Goal: Task Accomplishment & Management: Use online tool/utility

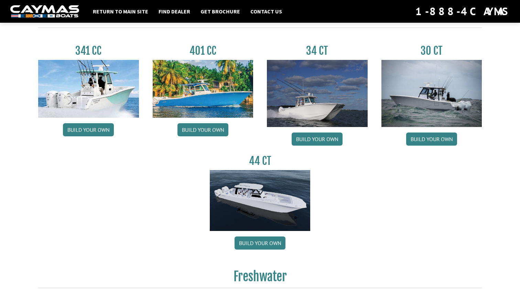
scroll to position [323, 0]
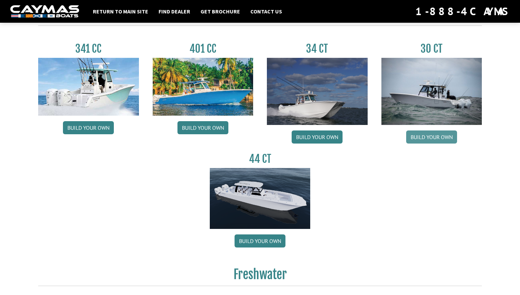
click at [417, 142] on link "Build your own" at bounding box center [431, 136] width 51 height 13
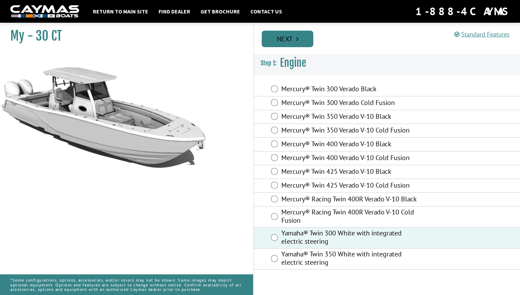
click at [285, 46] on link "Next" at bounding box center [288, 39] width 52 height 17
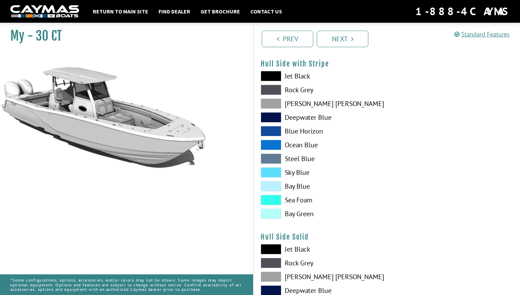
scroll to position [154, 0]
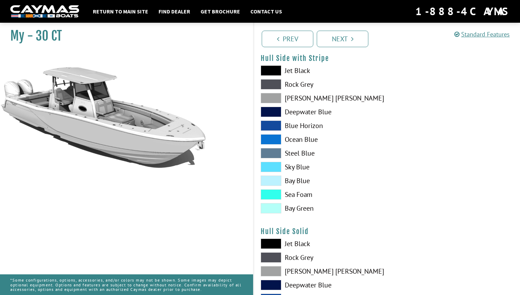
click at [287, 166] on label "Sky Blue" at bounding box center [320, 167] width 119 height 10
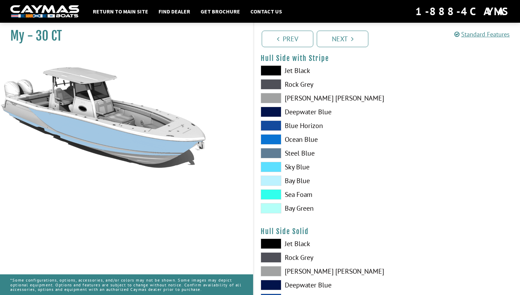
click at [290, 248] on label "Jet Black" at bounding box center [320, 243] width 119 height 10
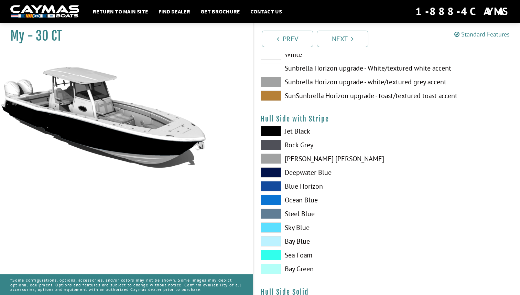
scroll to position [0, 0]
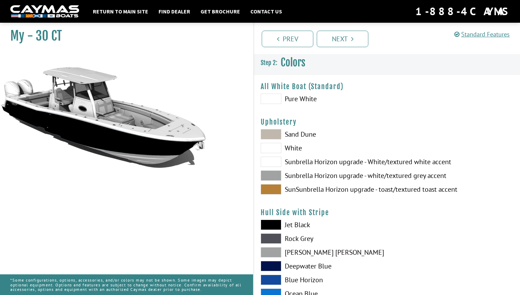
click at [290, 136] on label "Sand Dune" at bounding box center [320, 134] width 119 height 10
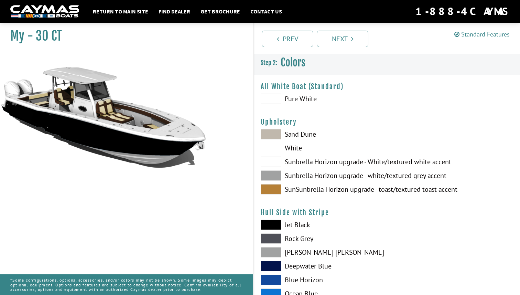
click at [291, 145] on label "White" at bounding box center [320, 148] width 119 height 10
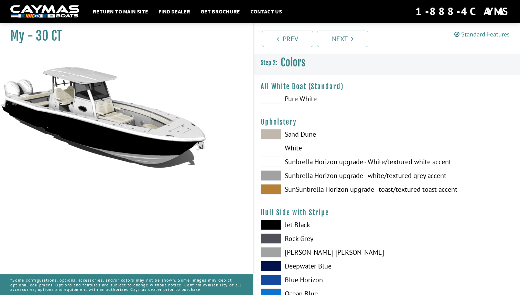
click at [293, 156] on label "Sunbrella Horizon upgrade - White/textured white accent" at bounding box center [320, 161] width 119 height 10
click at [294, 169] on div "Sand Dune White Sunbrella Horizon upgrade - White/textured white accent Sunbrel…" at bounding box center [320, 163] width 133 height 69
click at [294, 174] on label "Sunbrella Horizon upgrade - white/textured grey accent" at bounding box center [320, 175] width 119 height 10
click at [298, 189] on label "SunSunbrella Horizon upgrade - toast/textured toast accent" at bounding box center [320, 189] width 119 height 10
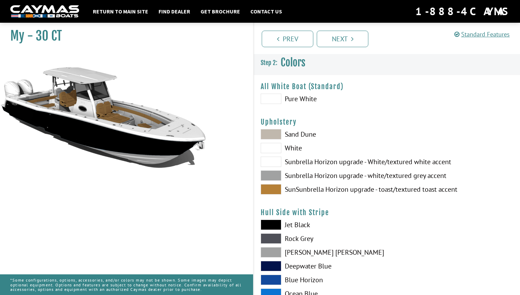
click at [302, 173] on label "Sunbrella Horizon upgrade - white/textured grey accent" at bounding box center [320, 175] width 119 height 10
click at [303, 161] on label "Sunbrella Horizon upgrade - White/textured white accent" at bounding box center [320, 161] width 119 height 10
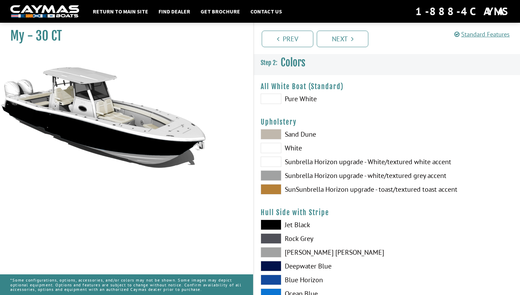
click at [296, 148] on label "White" at bounding box center [320, 148] width 119 height 10
click at [297, 133] on label "Sand Dune" at bounding box center [320, 134] width 119 height 10
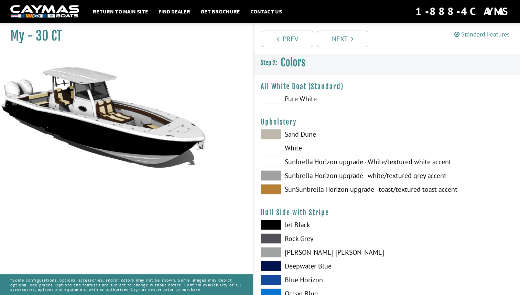
click at [294, 143] on div "Sand Dune White Sunbrella Horizon upgrade - White/textured white accent Sunbrel…" at bounding box center [320, 163] width 133 height 69
click at [287, 149] on label "White" at bounding box center [320, 148] width 119 height 10
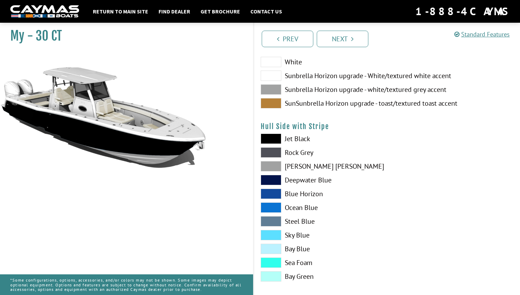
scroll to position [267, 0]
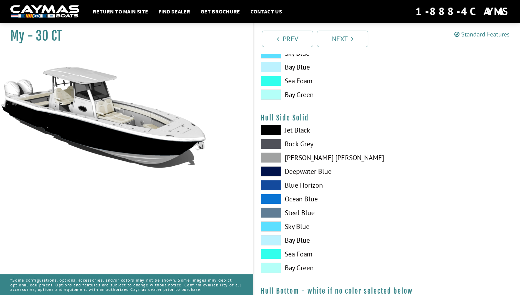
click at [296, 212] on label "Steel Blue" at bounding box center [320, 212] width 119 height 10
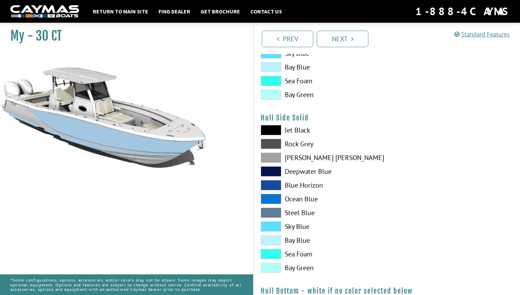
click at [298, 214] on label "Steel Blue" at bounding box center [320, 212] width 119 height 10
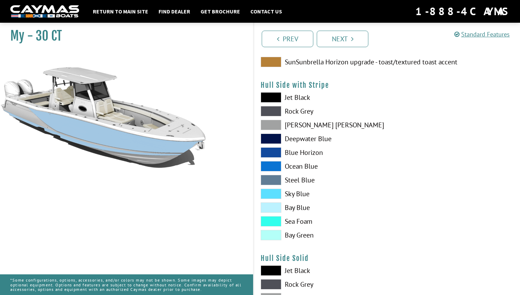
scroll to position [126, 0]
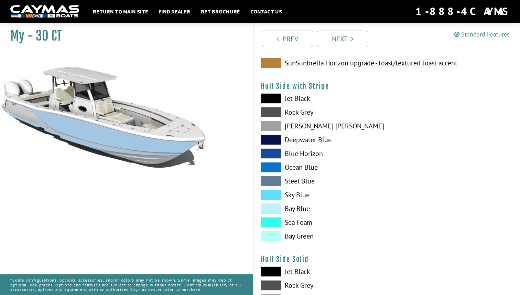
click at [294, 101] on label "Jet Black" at bounding box center [320, 98] width 119 height 10
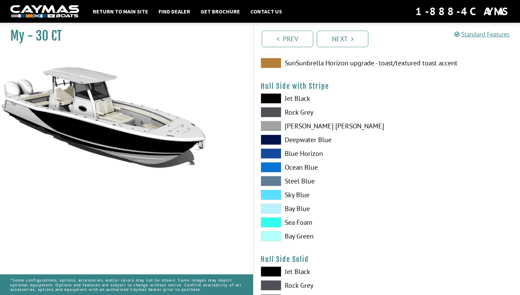
click at [295, 116] on label "Rock Grey" at bounding box center [320, 112] width 119 height 10
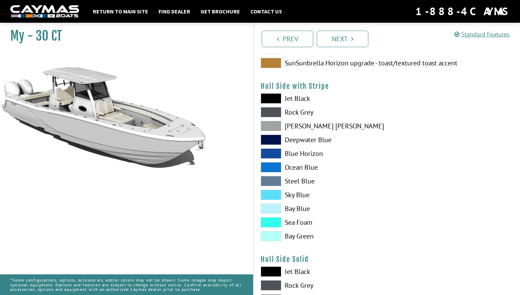
click at [293, 101] on label "Jet Black" at bounding box center [320, 98] width 119 height 10
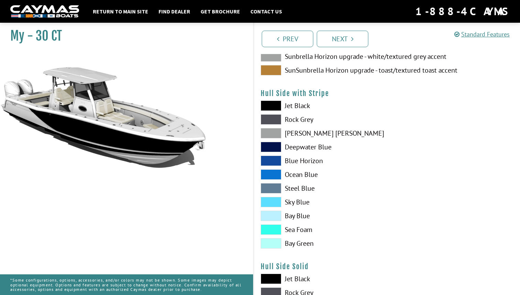
scroll to position [114, 0]
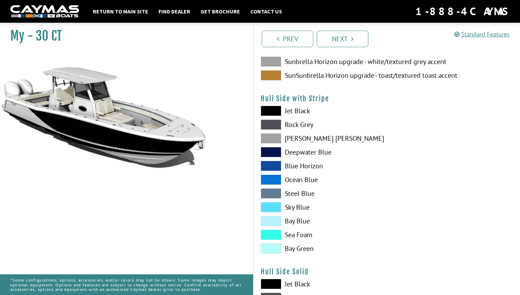
click at [303, 189] on label "Steel Blue" at bounding box center [320, 193] width 119 height 10
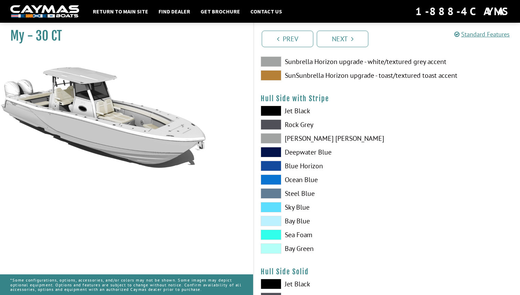
click at [298, 208] on label "Sky Blue" at bounding box center [320, 207] width 119 height 10
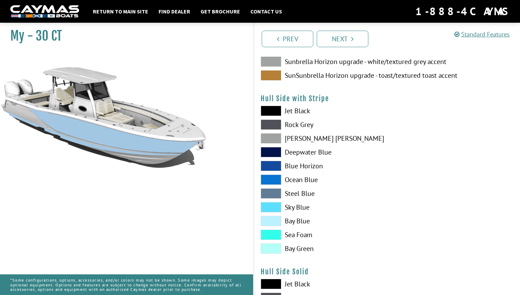
click at [298, 221] on label "Bay Blue" at bounding box center [320, 221] width 119 height 10
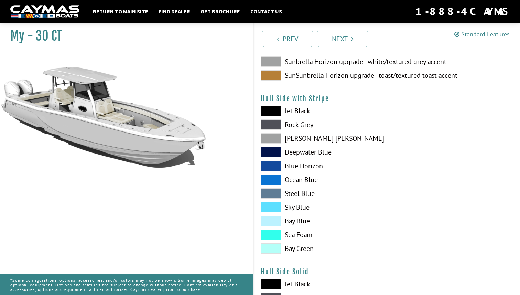
click at [297, 233] on label "Sea Foam" at bounding box center [320, 234] width 119 height 10
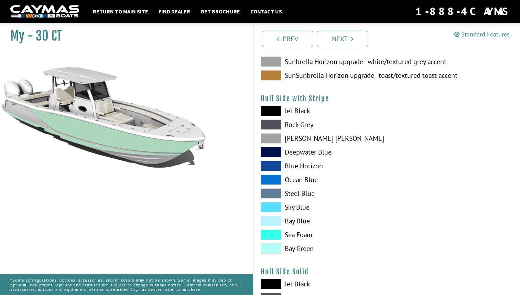
click at [293, 255] on div "Jet Black Rock Grey Dove Gray Deepwater Blue Blue Horizon Ocean Blue" at bounding box center [320, 181] width 133 height 151
click at [295, 252] on label "Bay Green" at bounding box center [320, 248] width 119 height 10
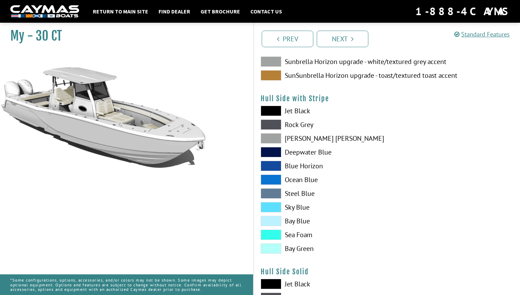
click at [282, 110] on label "Jet Black" at bounding box center [320, 111] width 119 height 10
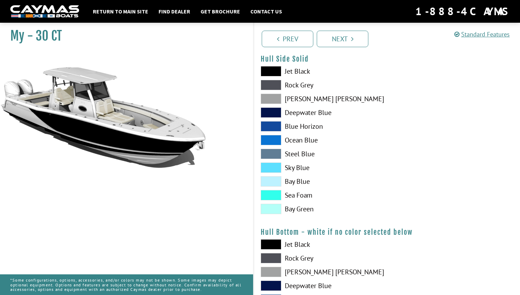
scroll to position [472, 0]
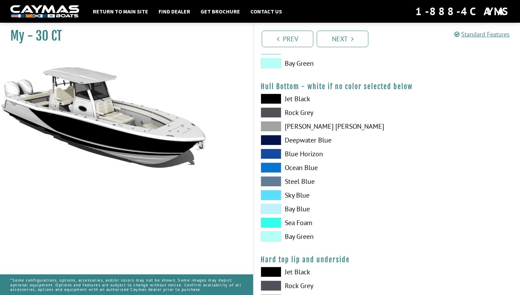
click at [285, 101] on label "Jet Black" at bounding box center [320, 99] width 119 height 10
click at [293, 147] on div "Jet Black Rock Grey Dove Gray Deepwater Blue Blue Horizon Ocean Blue" at bounding box center [320, 169] width 133 height 151
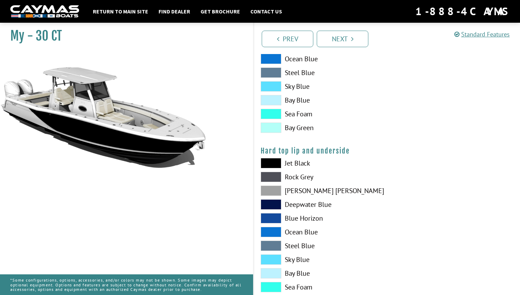
scroll to position [580, 0]
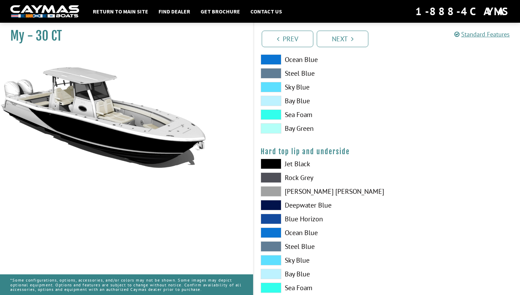
click at [295, 166] on label "Jet Black" at bounding box center [320, 164] width 119 height 10
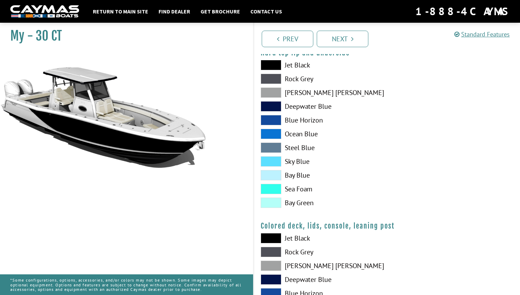
scroll to position [785, 0]
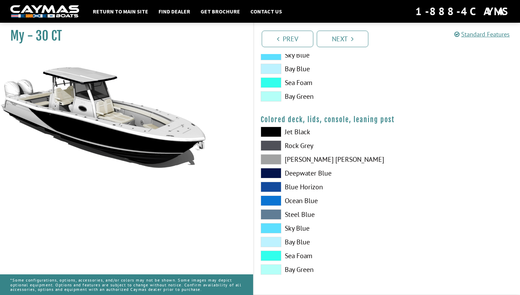
click at [296, 249] on div "Jet Black Rock Grey Dove Gray Deepwater Blue Blue Horizon Ocean Blue" at bounding box center [320, 202] width 133 height 151
click at [298, 260] on label "Sea Foam" at bounding box center [320, 255] width 119 height 10
click at [301, 270] on label "Bay Green" at bounding box center [320, 269] width 119 height 10
click at [294, 206] on label "Ocean Blue" at bounding box center [320, 200] width 119 height 10
click at [295, 222] on div "Jet Black Rock Grey Dove Gray Deepwater Blue Blue Horizon Ocean Blue" at bounding box center [320, 202] width 133 height 151
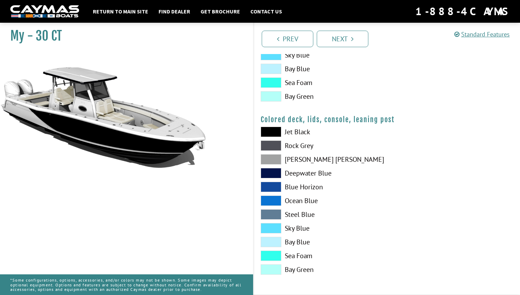
click at [295, 227] on label "Sky Blue" at bounding box center [320, 228] width 119 height 10
click at [295, 268] on label "Bay Green" at bounding box center [320, 269] width 119 height 10
click at [295, 131] on label "Jet Black" at bounding box center [320, 132] width 119 height 10
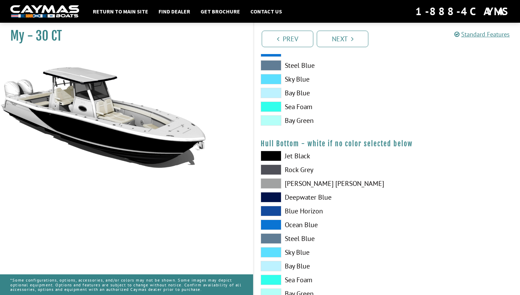
scroll to position [403, 0]
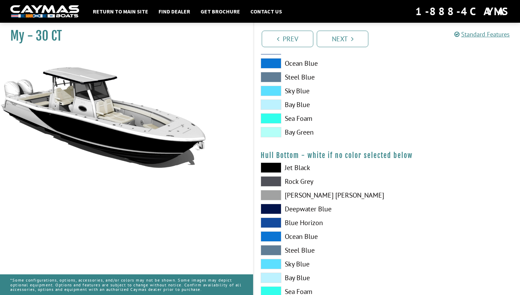
click at [298, 119] on label "Sea Foam" at bounding box center [320, 118] width 119 height 10
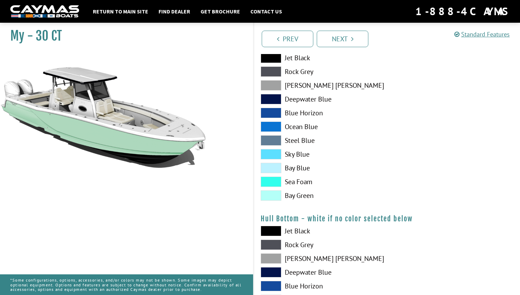
scroll to position [336, 0]
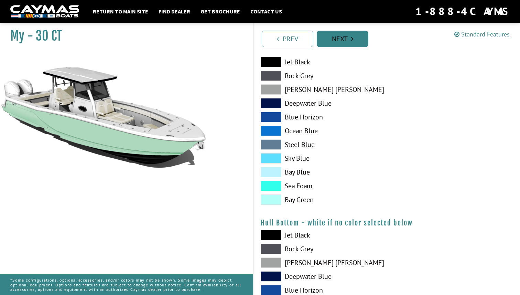
click at [338, 35] on link "Next" at bounding box center [343, 39] width 52 height 17
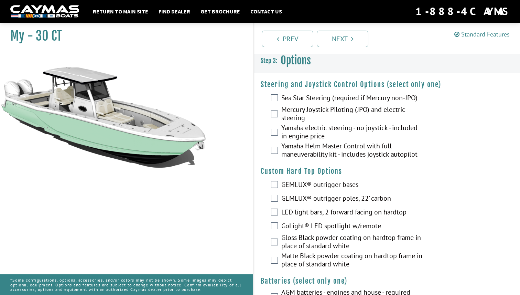
scroll to position [0, 0]
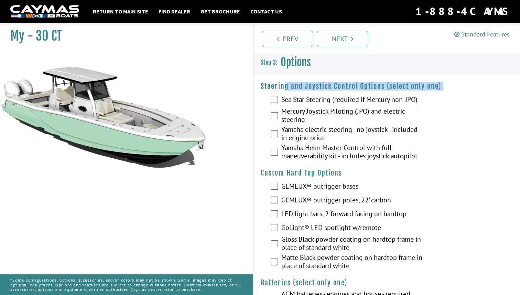
drag, startPoint x: 283, startPoint y: 88, endPoint x: 409, endPoint y: 92, distance: 126.6
click at [324, 131] on label "Yamaha electric steering - no joystick - included in engine price" at bounding box center [352, 134] width 143 height 18
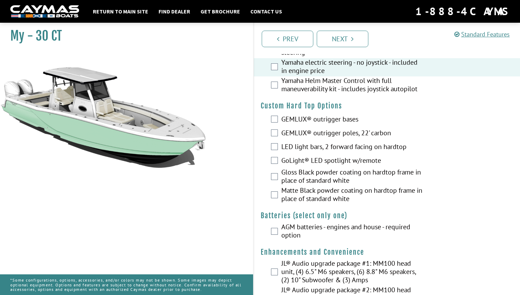
scroll to position [71, 0]
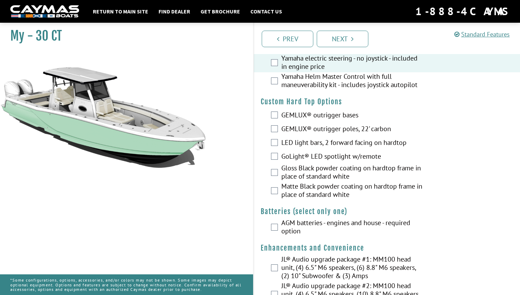
click at [314, 114] on label "GEMLUX® outrigger bases" at bounding box center [352, 116] width 143 height 10
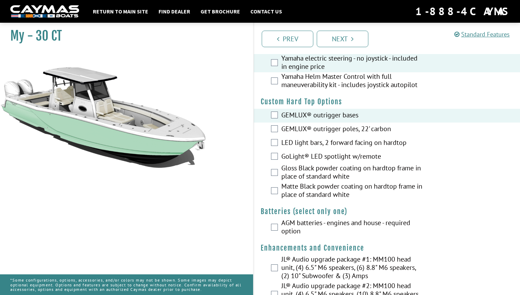
click at [314, 130] on label "GEMLUX® outrigger poles, 22' carbon" at bounding box center [352, 129] width 143 height 10
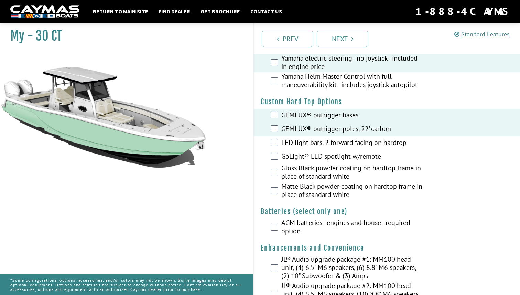
click at [313, 144] on label "LED light bars, 2 forward facing on hardtop" at bounding box center [352, 143] width 143 height 10
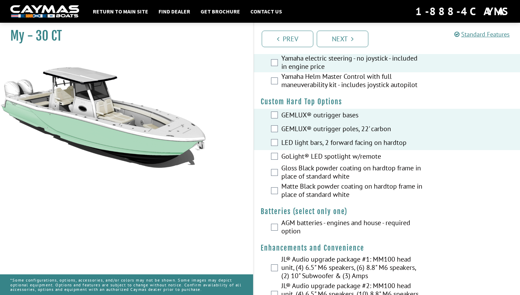
click at [310, 154] on label "GoLight® LED spotlight w/remote" at bounding box center [352, 157] width 143 height 10
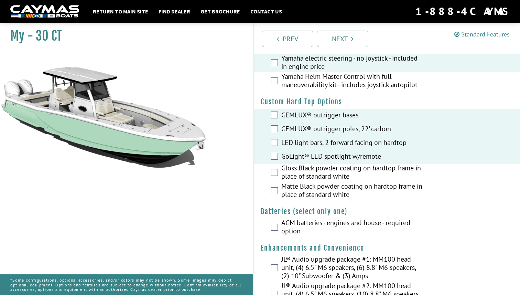
click at [308, 221] on label "AGM batteries - engines and house - required option" at bounding box center [352, 227] width 143 height 18
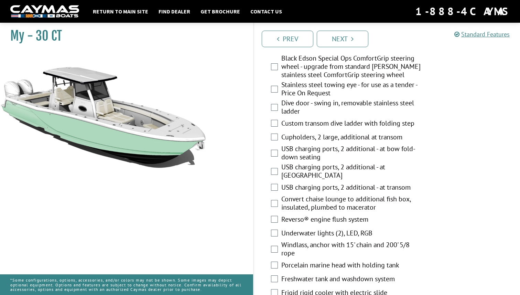
scroll to position [346, 0]
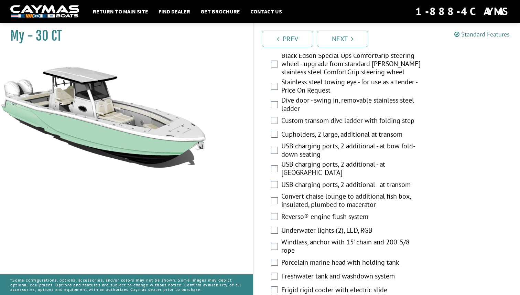
click at [302, 102] on label "Dive door - swing in, removable stainless steel ladder" at bounding box center [352, 105] width 143 height 18
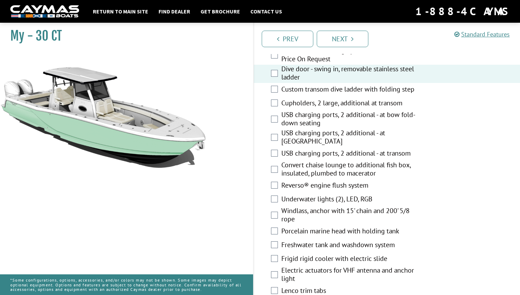
scroll to position [380, 0]
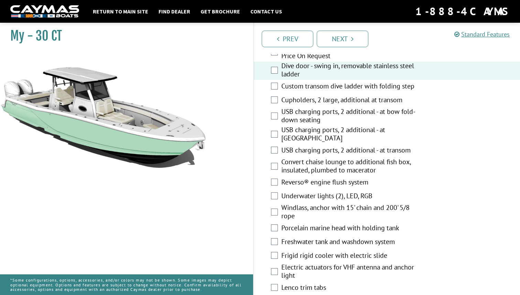
click at [299, 118] on label "USB charging ports, 2 additional - at bow fold-down seating" at bounding box center [352, 116] width 143 height 18
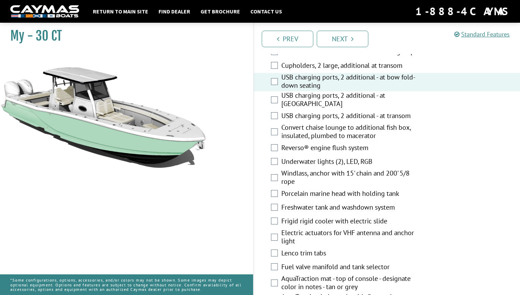
scroll to position [418, 0]
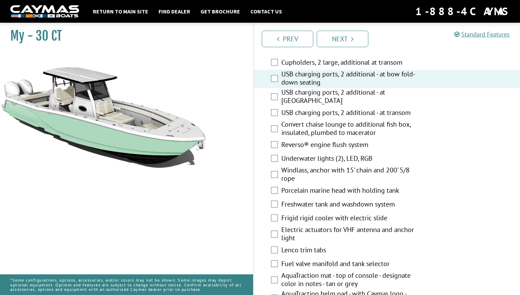
click at [299, 112] on label "USB charging ports, 2 additional - at transom" at bounding box center [352, 113] width 143 height 10
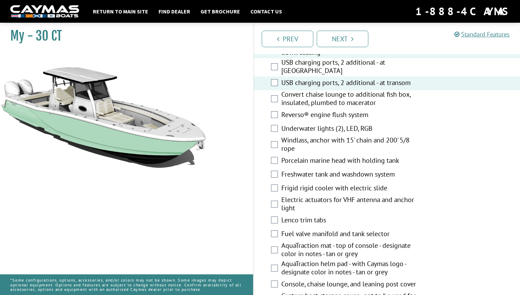
scroll to position [450, 0]
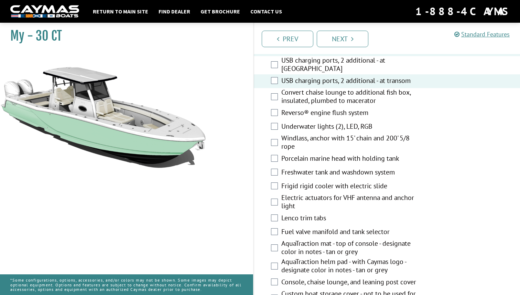
click at [299, 113] on label "Reverso® engine flush system" at bounding box center [352, 113] width 143 height 10
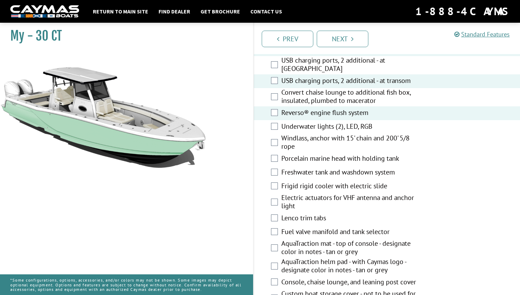
click at [321, 103] on label "Convert chaise lounge to additional fish box, insulated, plumbed to macerator" at bounding box center [352, 97] width 143 height 18
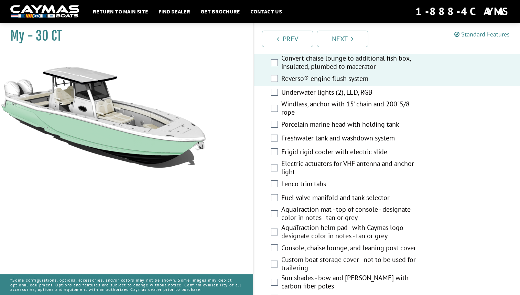
scroll to position [491, 0]
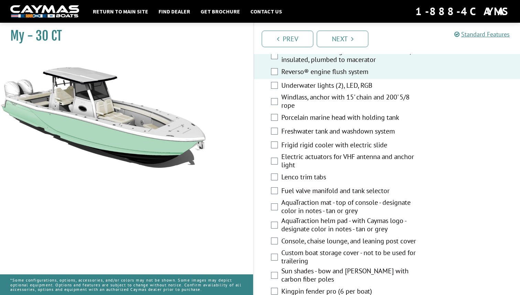
click at [311, 88] on label "Underwater lights (2), LED, RGB" at bounding box center [352, 86] width 143 height 10
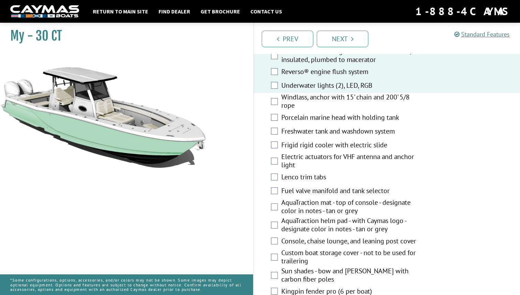
click at [309, 95] on label "Windlass, anchor with 15' chain and 200' 5/8 rope" at bounding box center [352, 102] width 143 height 18
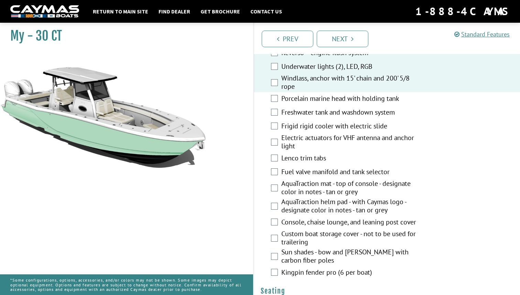
scroll to position [510, 0]
click at [312, 110] on label "Freshwater tank and washdown system" at bounding box center [352, 112] width 143 height 10
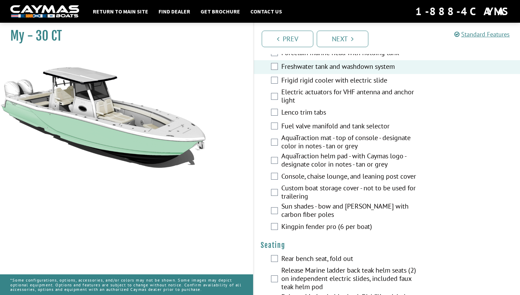
scroll to position [556, 0]
click at [299, 84] on label "Frigid rigid cooler with electric slide" at bounding box center [352, 81] width 143 height 10
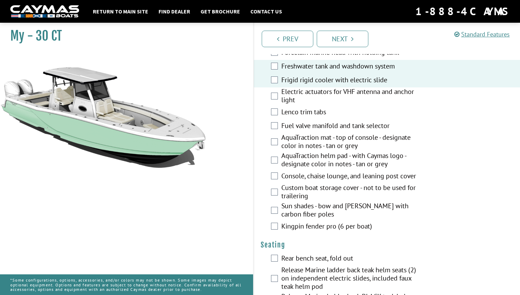
click at [297, 94] on label "Electric actuators for VHF antenna and anchor light" at bounding box center [352, 96] width 143 height 18
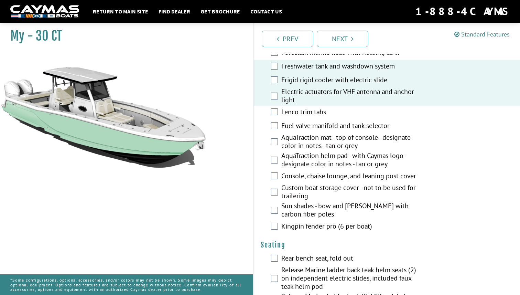
click at [295, 113] on label "Lenco trim tabs" at bounding box center [352, 113] width 143 height 10
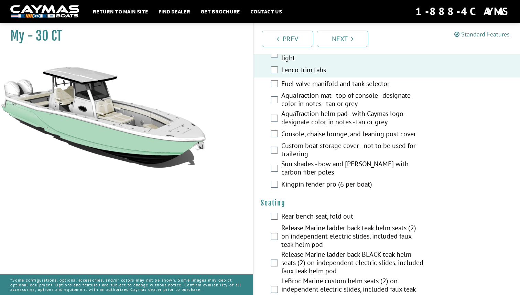
scroll to position [603, 0]
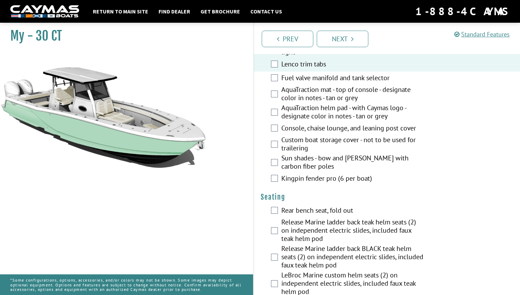
click at [298, 80] on label "Fuel valve manifold and tank selector" at bounding box center [352, 79] width 143 height 10
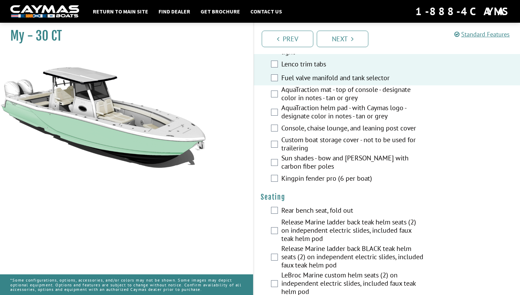
click at [295, 179] on label "Kingpin fender pro (6 per boat)" at bounding box center [352, 179] width 143 height 10
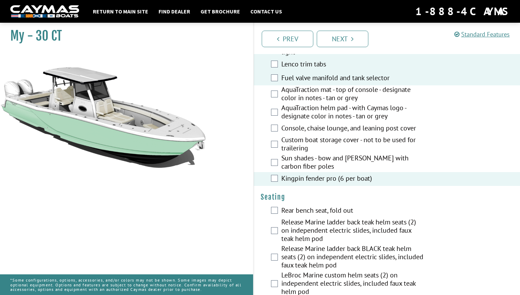
click at [297, 143] on label "Custom boat storage cover - not to be used for trailering" at bounding box center [352, 144] width 143 height 18
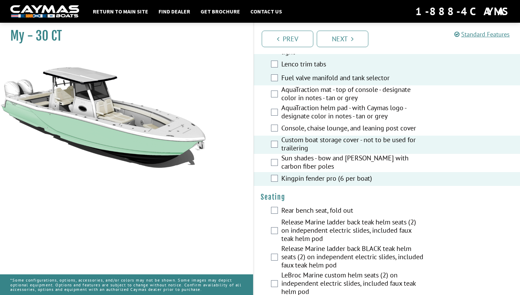
click at [297, 125] on label "Console, chaise lounge, and leaning post cover" at bounding box center [352, 129] width 143 height 10
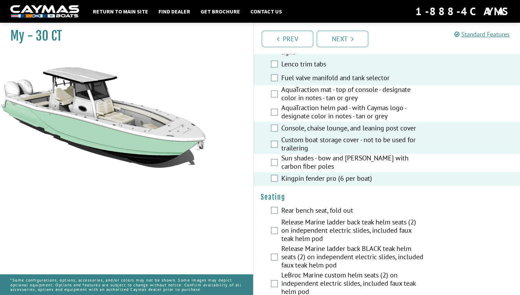
click at [304, 117] on label "AquaTraction helm pad - with Caymas logo - designate color in notes - tan or gr…" at bounding box center [352, 112] width 143 height 18
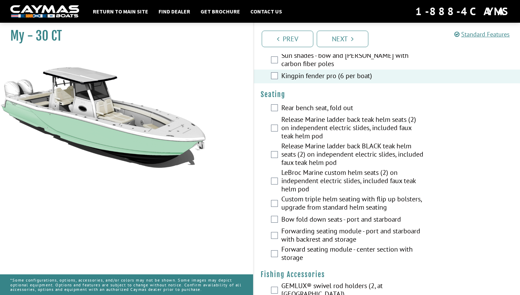
scroll to position [714, 0]
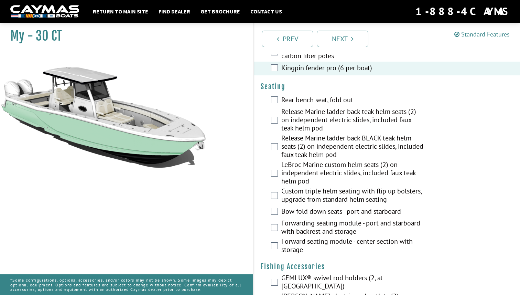
click at [297, 100] on label "Rear bench seat, fold out" at bounding box center [352, 101] width 143 height 10
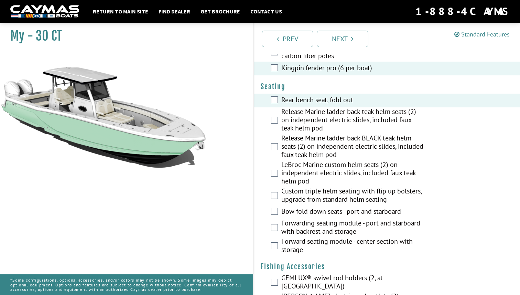
click at [299, 121] on label "Release Marine ladder back teak helm seats (2) on independent electric slides, …" at bounding box center [352, 120] width 143 height 26
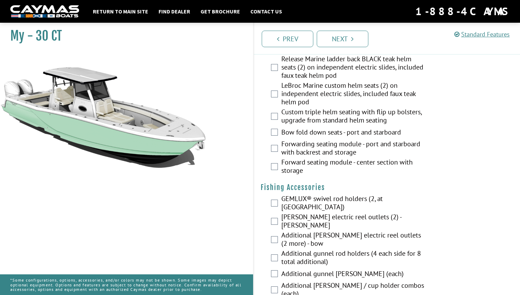
scroll to position [797, 0]
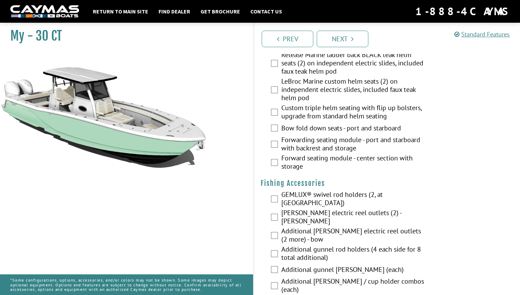
click at [305, 113] on label "Custom triple helm seating with flip up bolsters, upgrade from standard helm se…" at bounding box center [352, 112] width 143 height 18
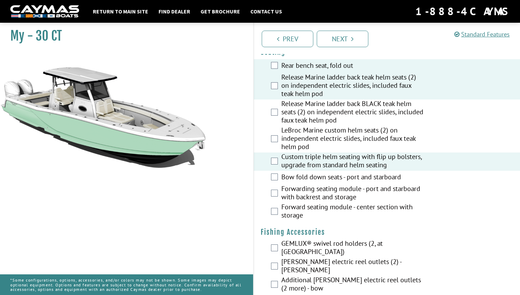
scroll to position [744, 0]
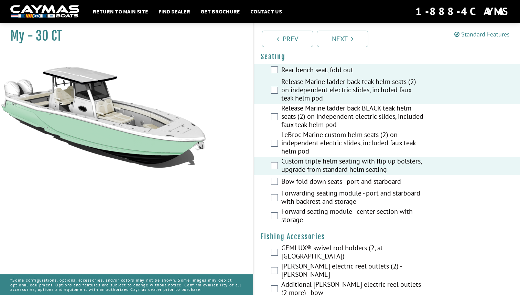
click at [305, 160] on label "Custom triple helm seating with flip up bolsters, upgrade from standard helm se…" at bounding box center [352, 166] width 143 height 18
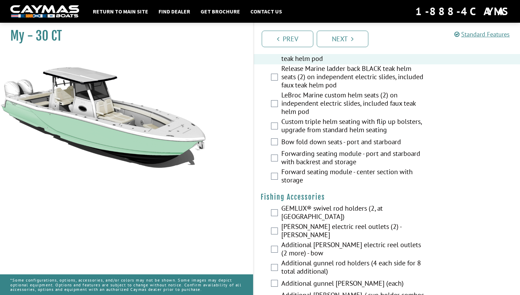
scroll to position [788, 0]
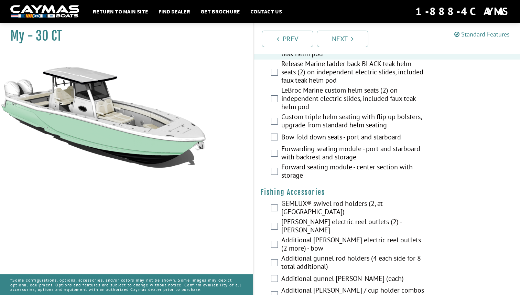
click at [317, 139] on label "Bow fold down seats - port and starboard" at bounding box center [352, 138] width 143 height 10
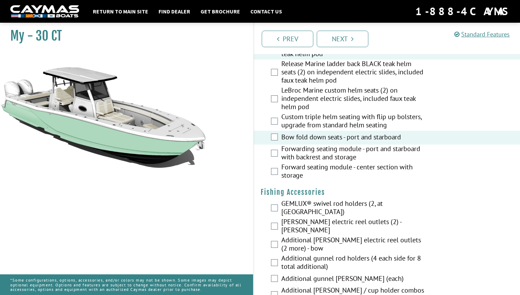
click at [316, 137] on label "Bow fold down seats - port and starboard" at bounding box center [352, 138] width 143 height 10
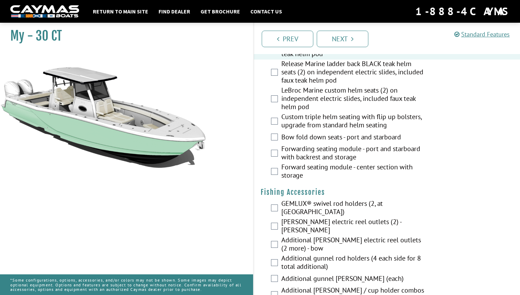
click at [315, 148] on label "Forwarding seating module - port and starboard with backrest and storage" at bounding box center [352, 153] width 143 height 18
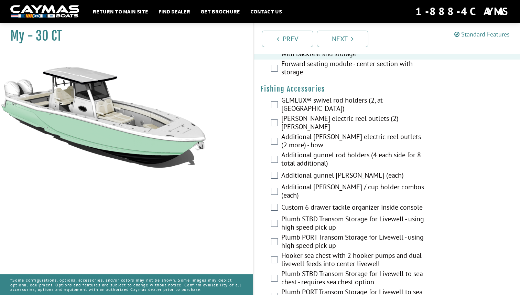
scroll to position [897, 0]
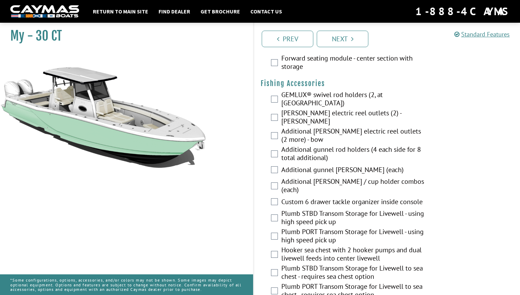
click at [300, 96] on label "GEMLUX® swivel rod holders (2, at [GEOGRAPHIC_DATA])" at bounding box center [352, 99] width 143 height 18
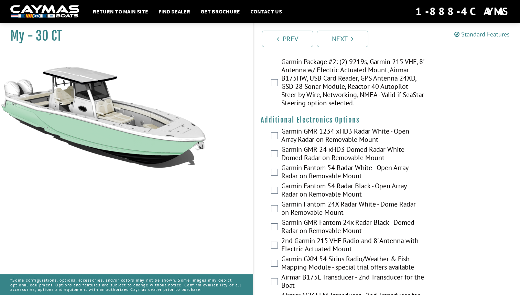
scroll to position [1634, 0]
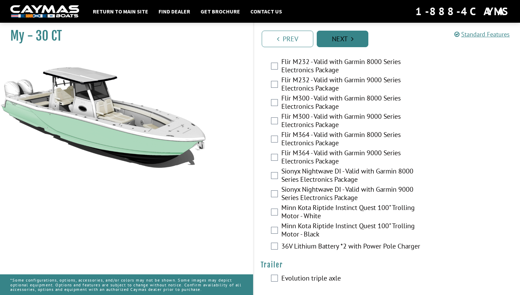
click at [356, 41] on link "Next" at bounding box center [343, 39] width 52 height 17
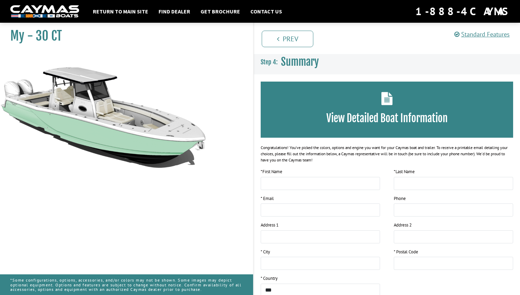
scroll to position [0, 0]
click at [372, 102] on div "View Detailed Boat Information" at bounding box center [387, 109] width 252 height 56
click at [382, 101] on icon at bounding box center [386, 98] width 11 height 13
click at [382, 121] on h3 "View Detailed Boat Information" at bounding box center [387, 118] width 232 height 13
click at [389, 93] on icon at bounding box center [386, 98] width 11 height 13
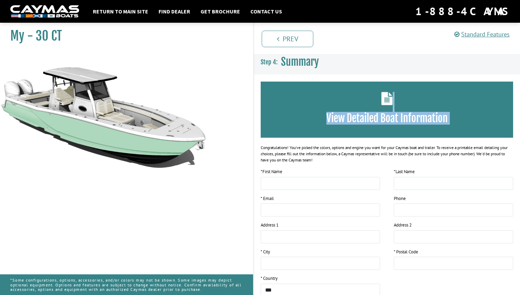
drag, startPoint x: 389, startPoint y: 93, endPoint x: 383, endPoint y: 128, distance: 34.9
click at [383, 128] on div "View Detailed Boat Information" at bounding box center [387, 109] width 252 height 56
